Goal: Information Seeking & Learning: Learn about a topic

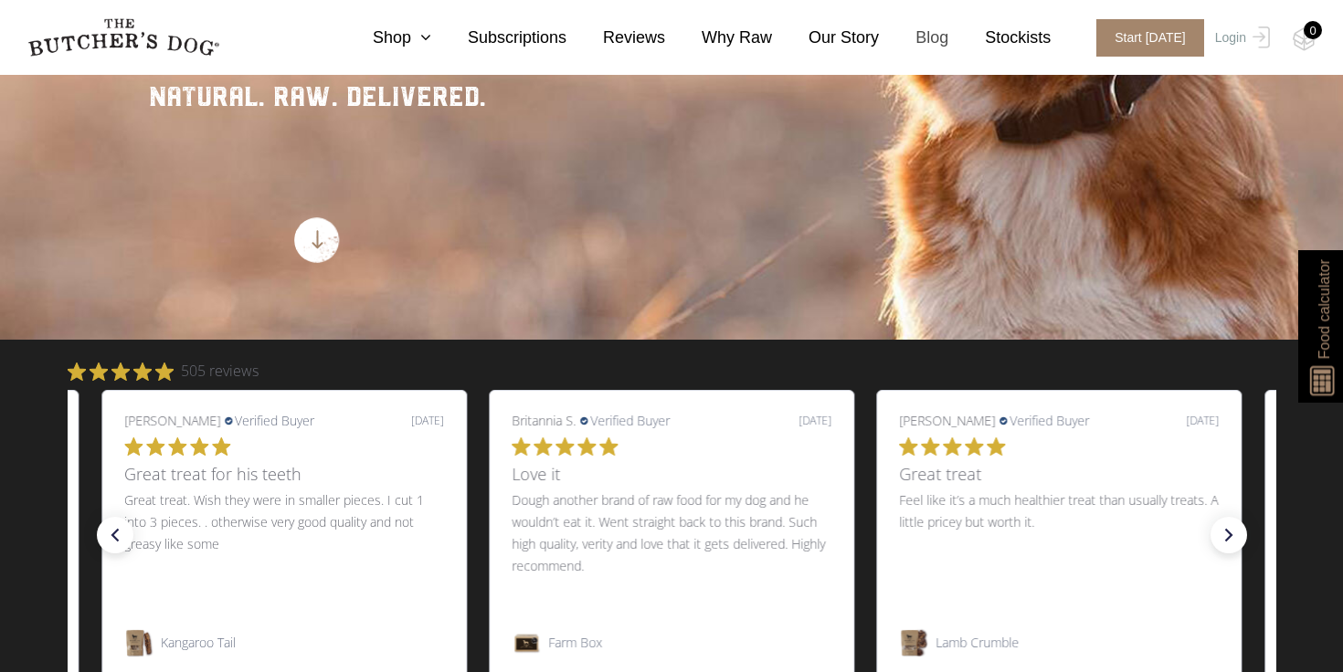
click at [925, 35] on link "Blog" at bounding box center [913, 38] width 69 height 25
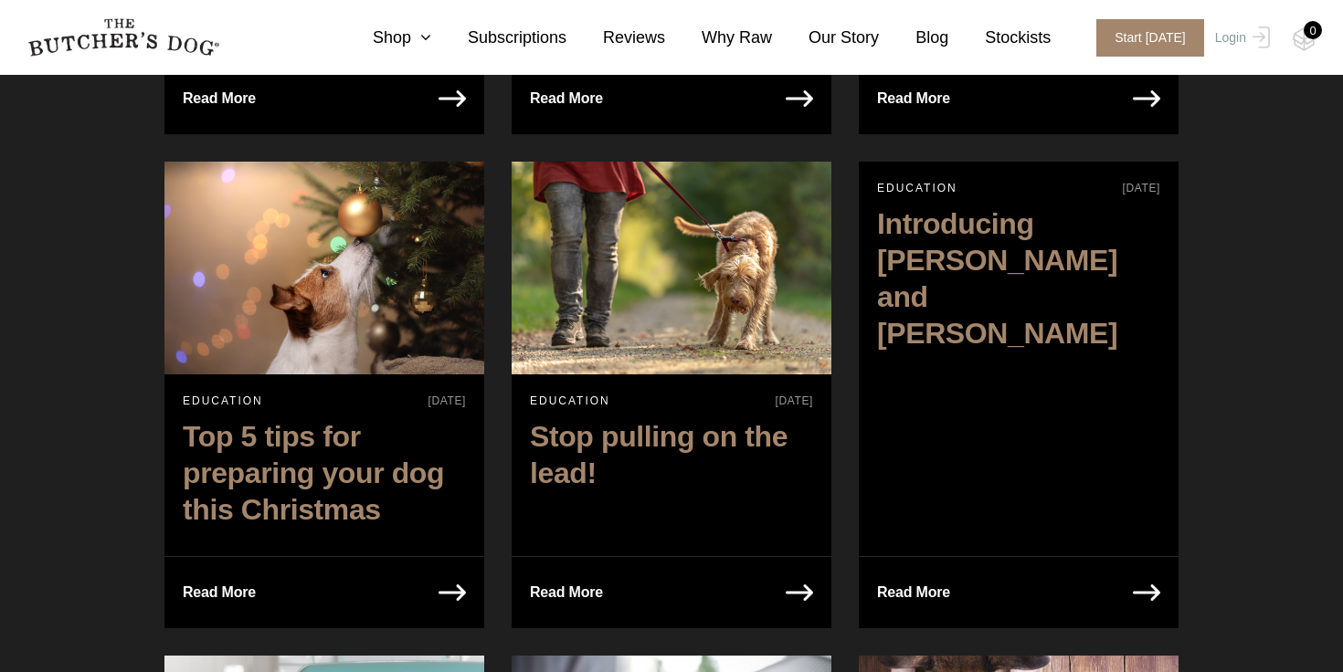
scroll to position [2363, 0]
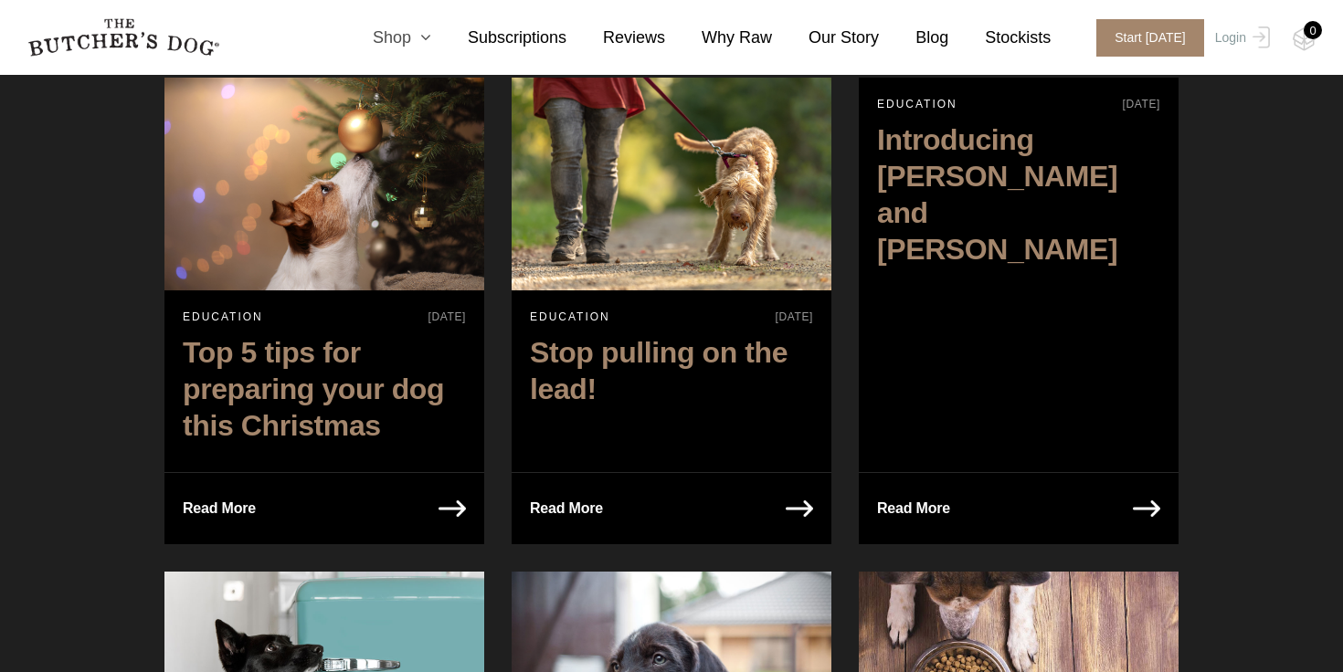
click at [426, 35] on icon at bounding box center [421, 37] width 20 height 16
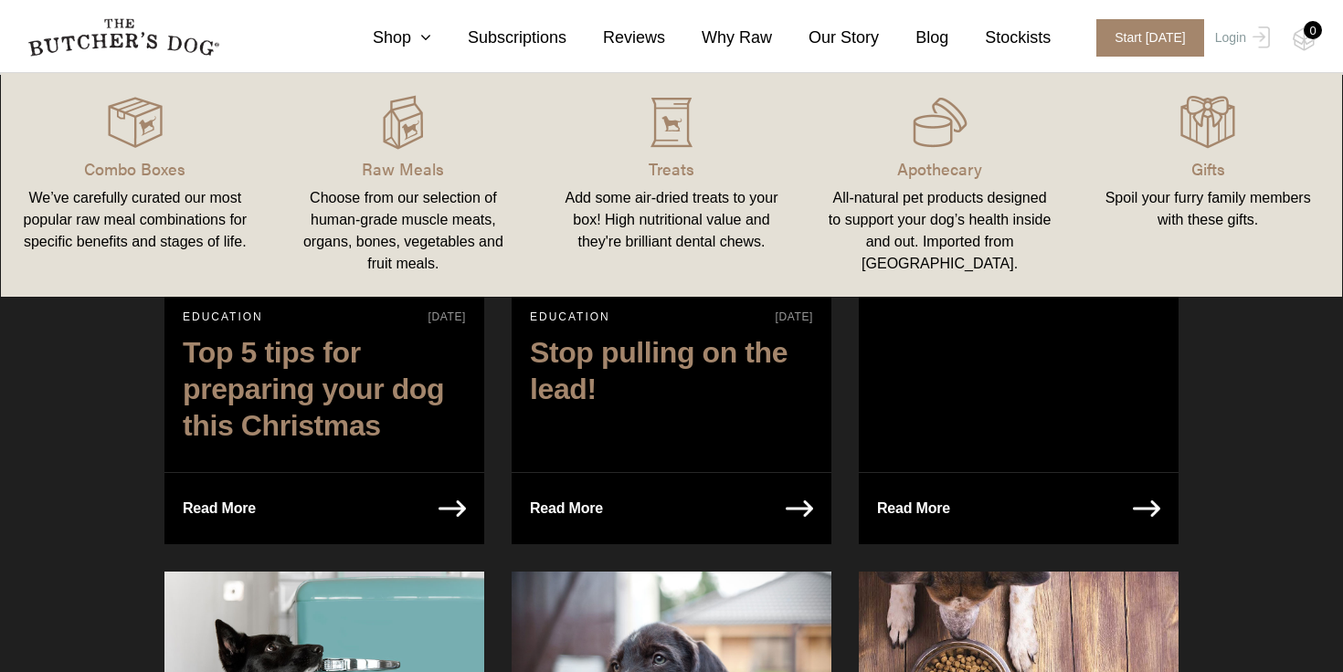
drag, startPoint x: 1258, startPoint y: 456, endPoint x: 1247, endPoint y: 452, distance: 11.6
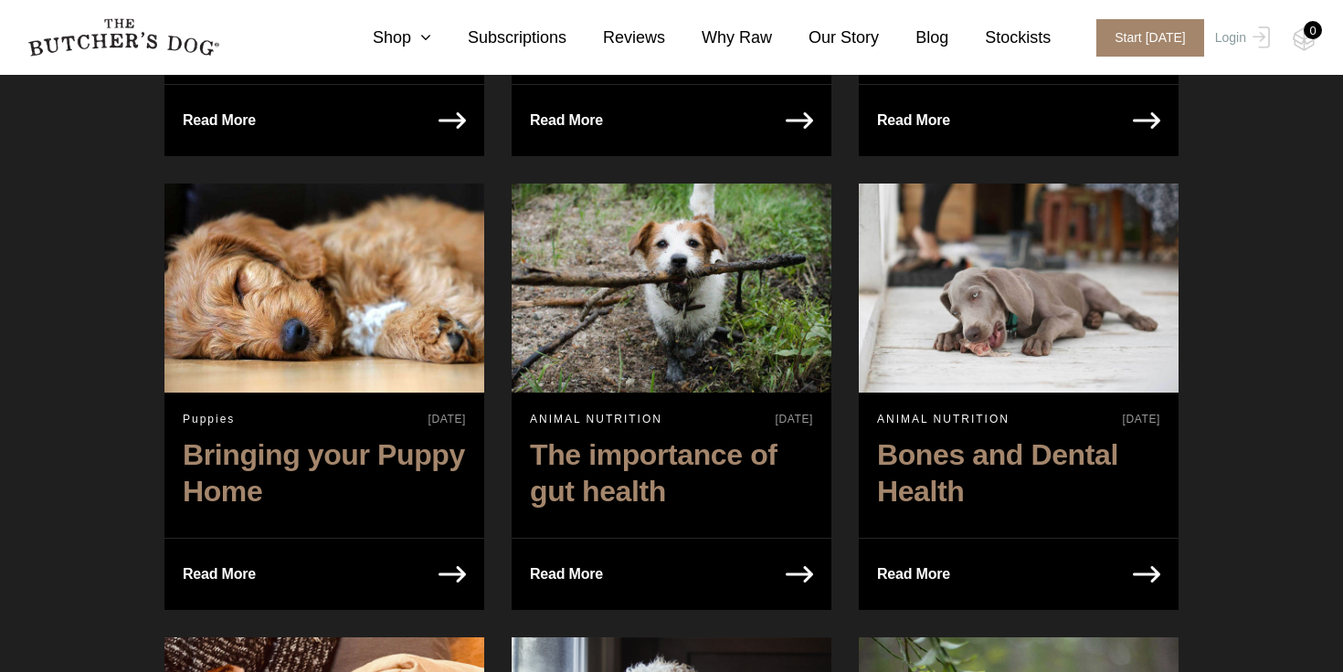
scroll to position [3254, 0]
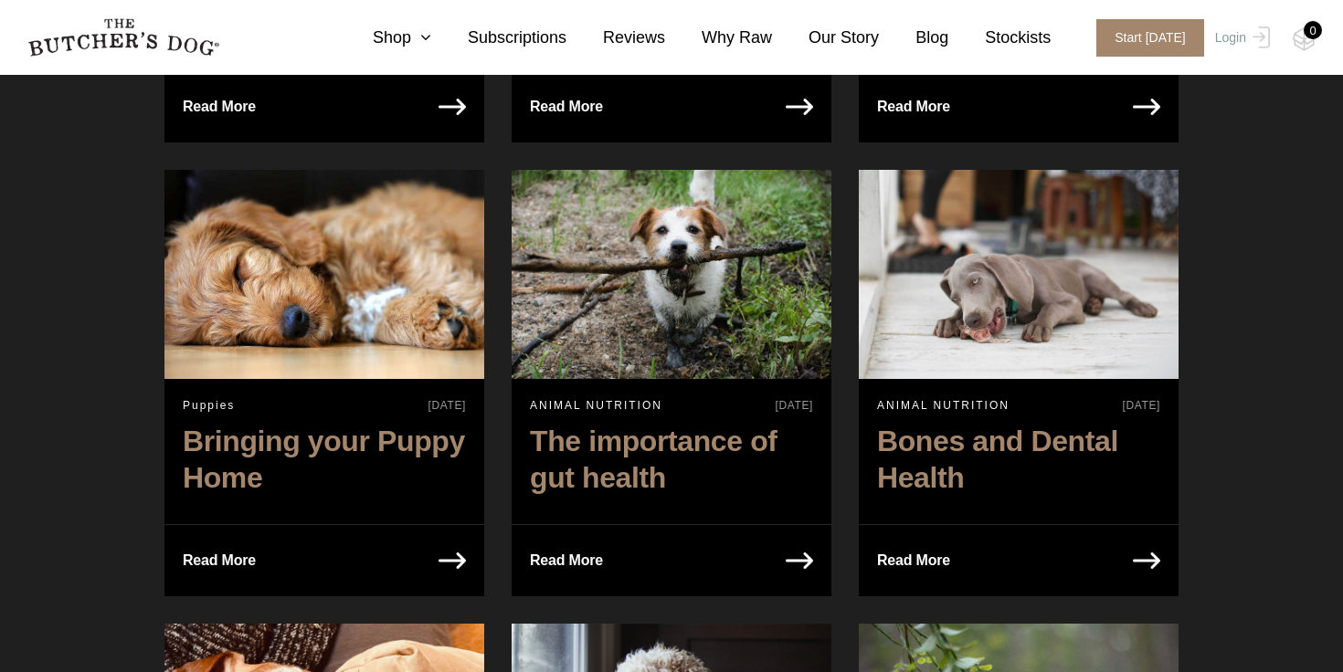
click at [408, 414] on h2 "Bringing your Puppy Home" at bounding box center [324, 464] width 320 height 100
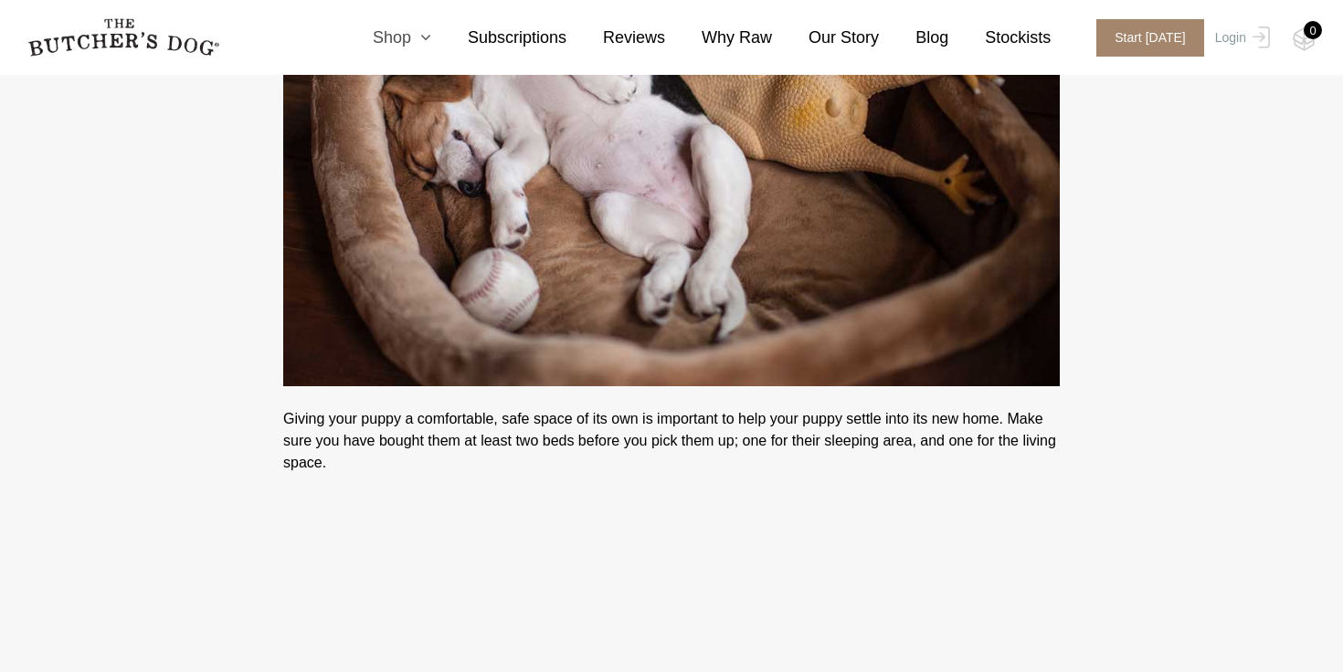
scroll to position [2404, 0]
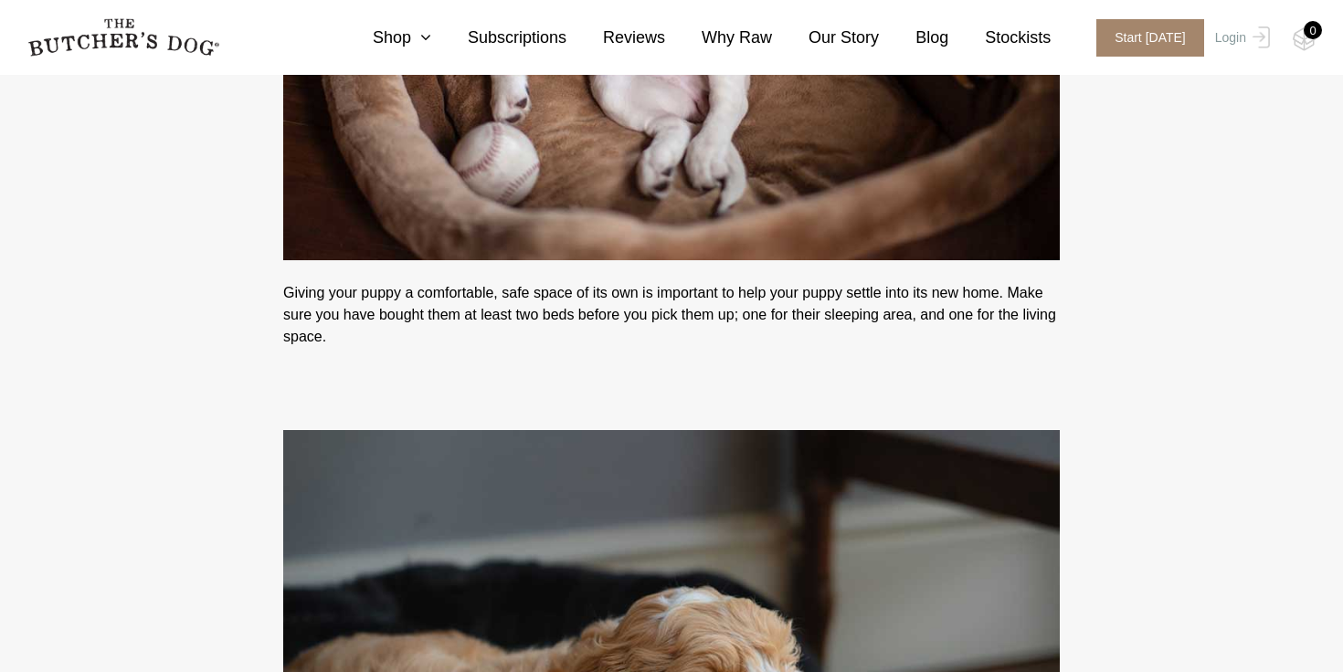
click at [77, 26] on img at bounding box center [123, 37] width 192 height 38
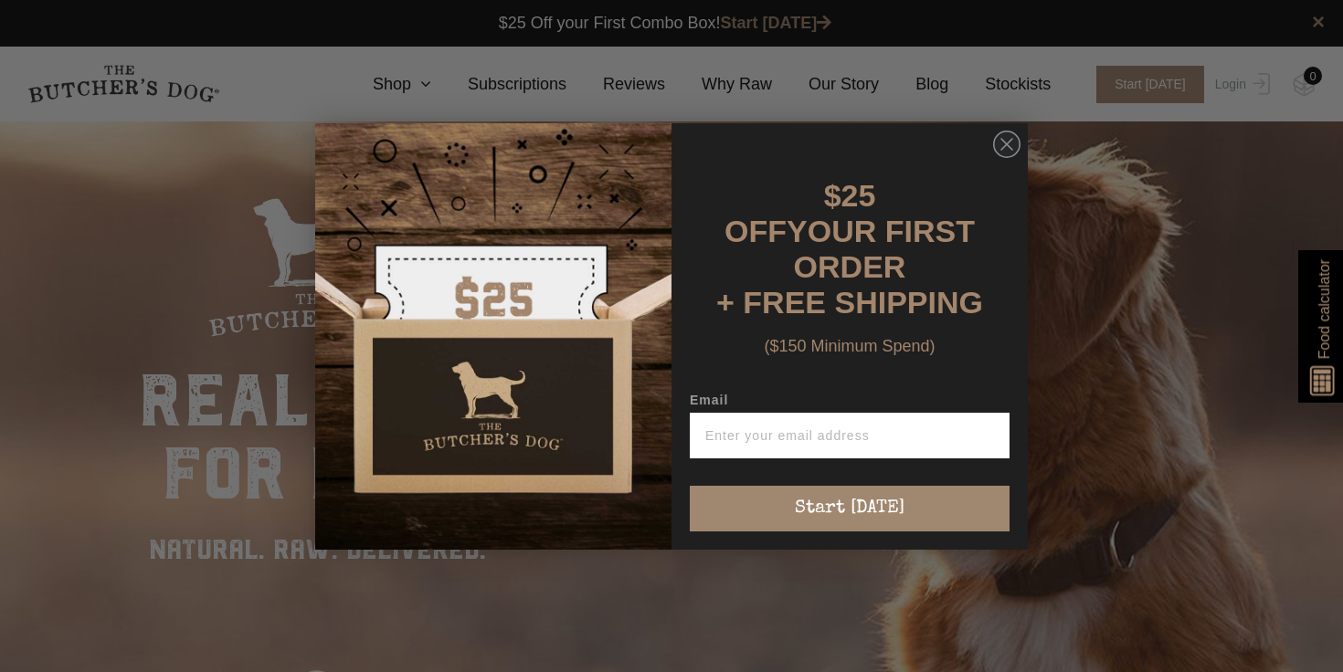
scroll to position [1, 0]
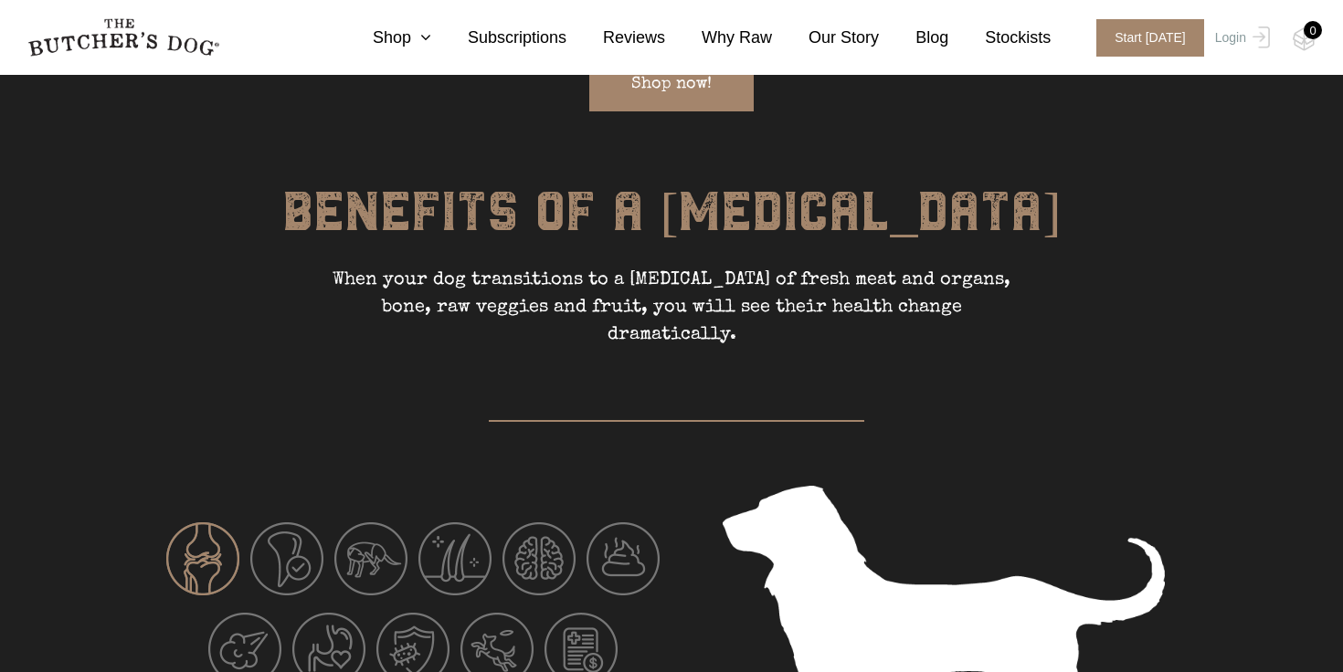
scroll to position [2519, 0]
